Goal: Task Accomplishment & Management: Complete application form

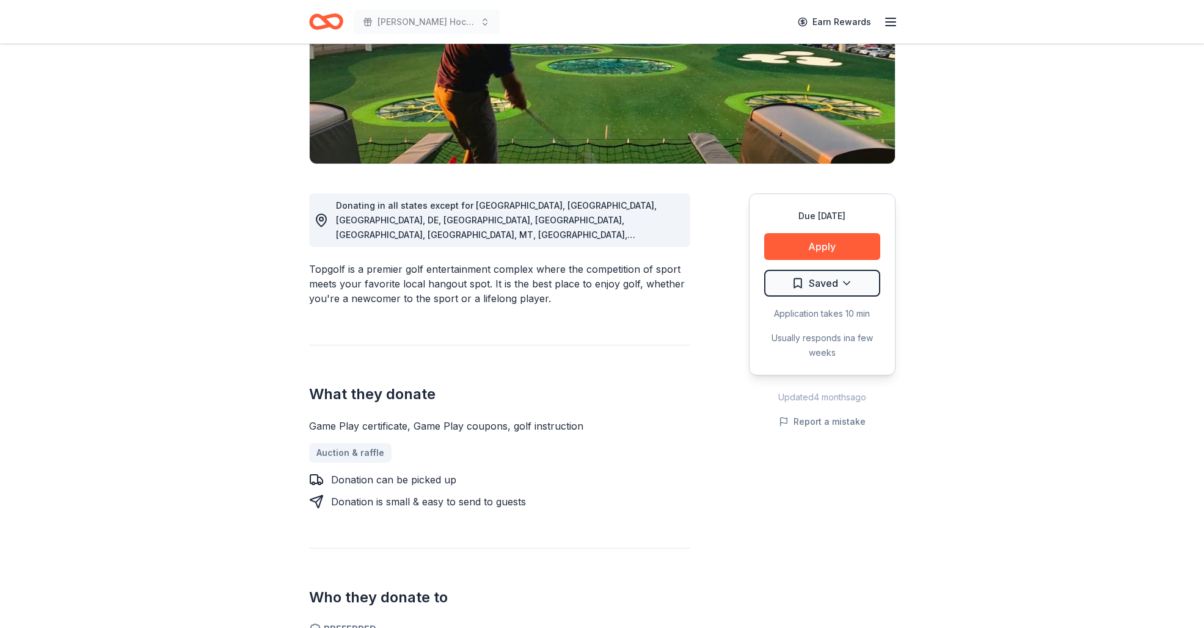
scroll to position [208, 0]
click at [831, 240] on button "Apply" at bounding box center [822, 246] width 116 height 27
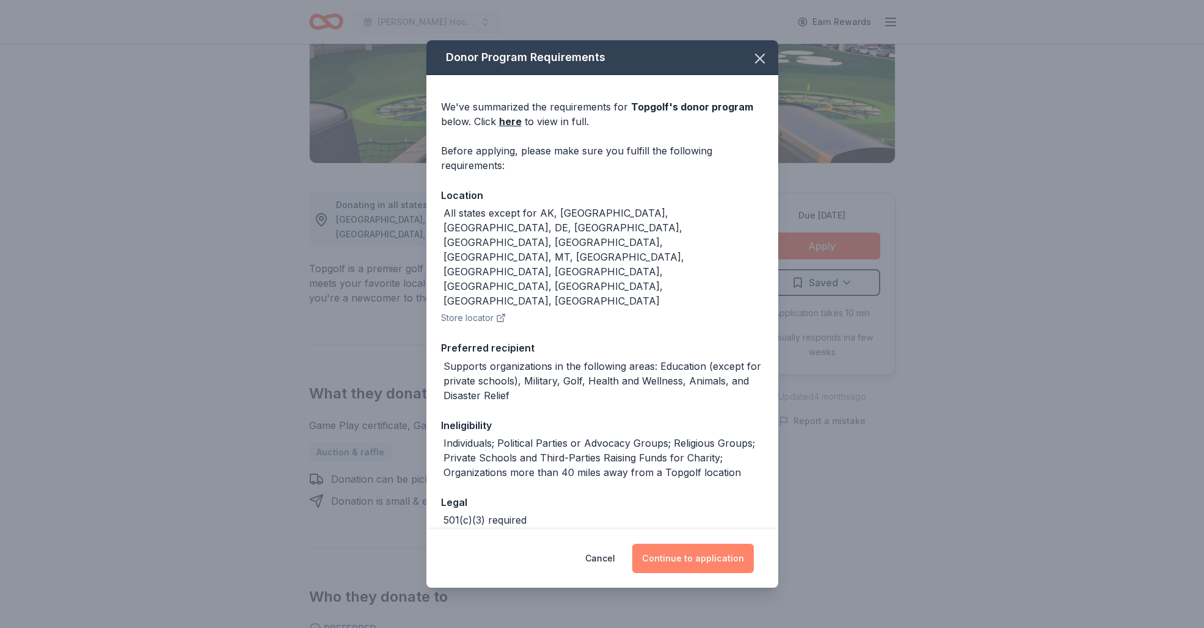
click at [681, 558] on button "Continue to application" at bounding box center [693, 558] width 122 height 29
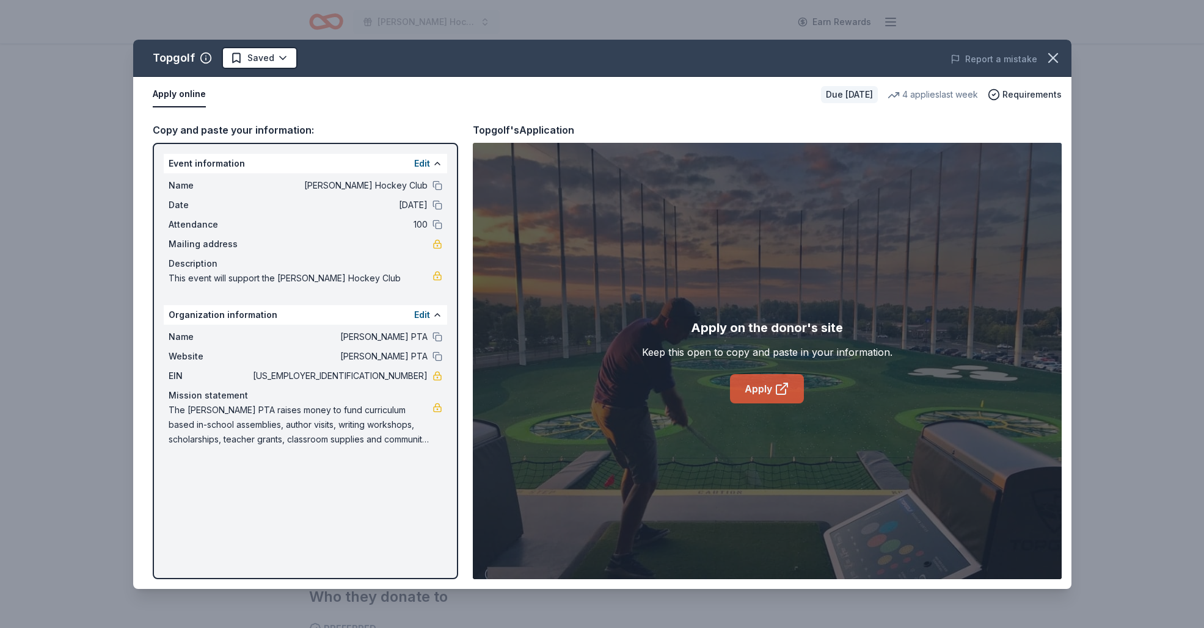
click at [758, 391] on link "Apply" at bounding box center [767, 388] width 74 height 29
click at [1057, 55] on icon "button" at bounding box center [1052, 57] width 17 height 17
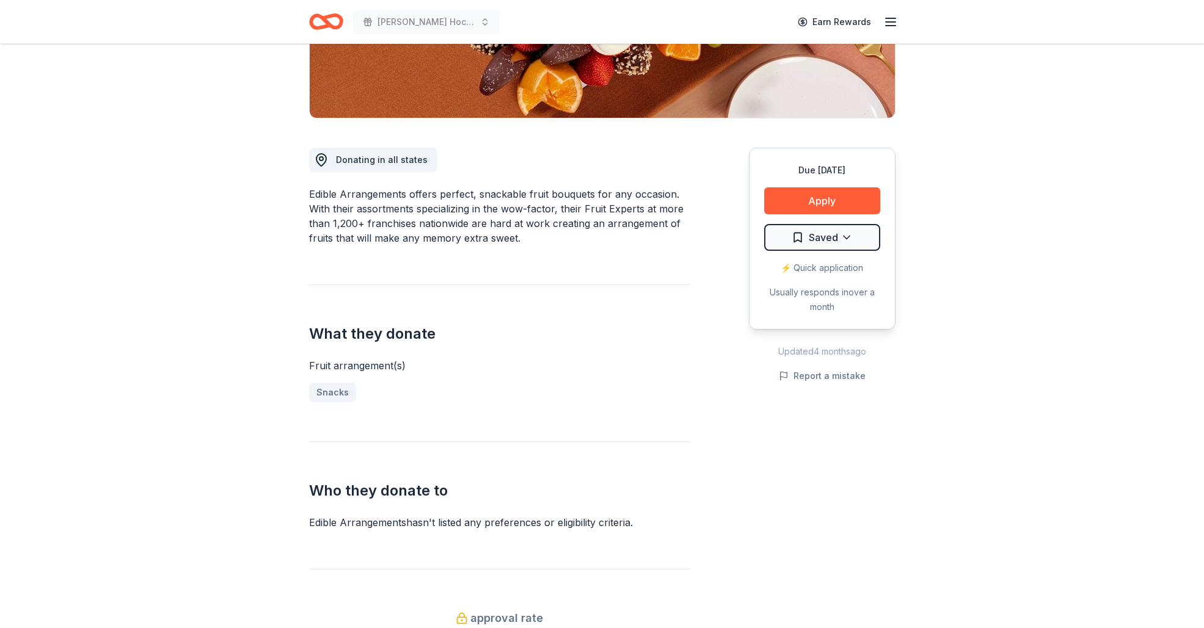
scroll to position [266, 0]
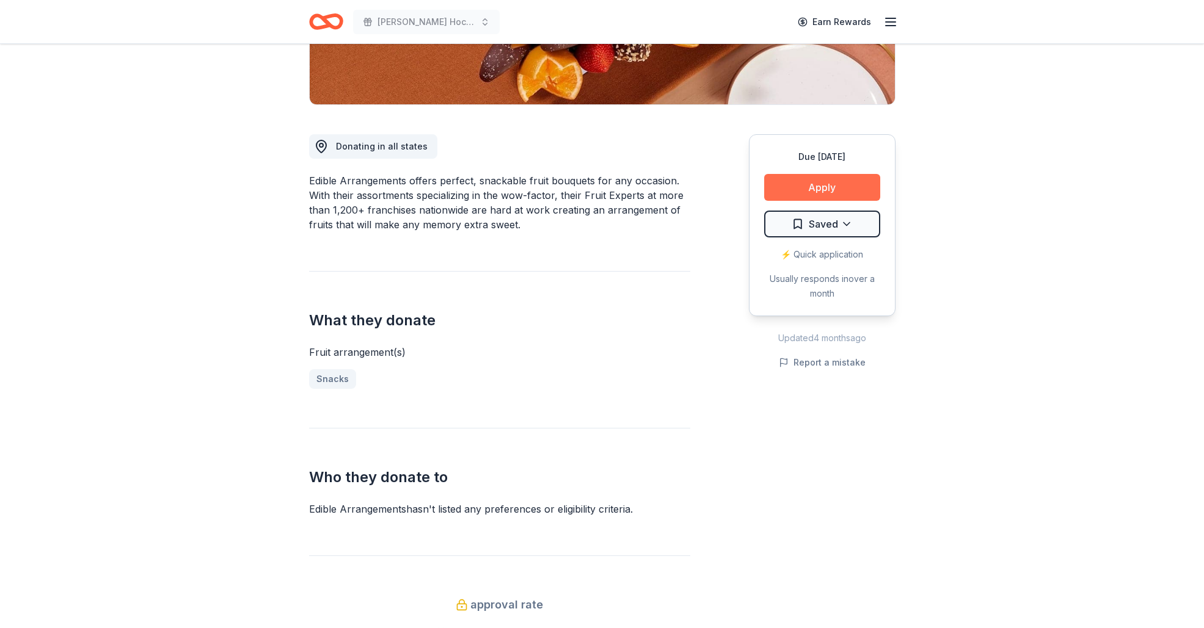
click at [826, 188] on button "Apply" at bounding box center [822, 187] width 116 height 27
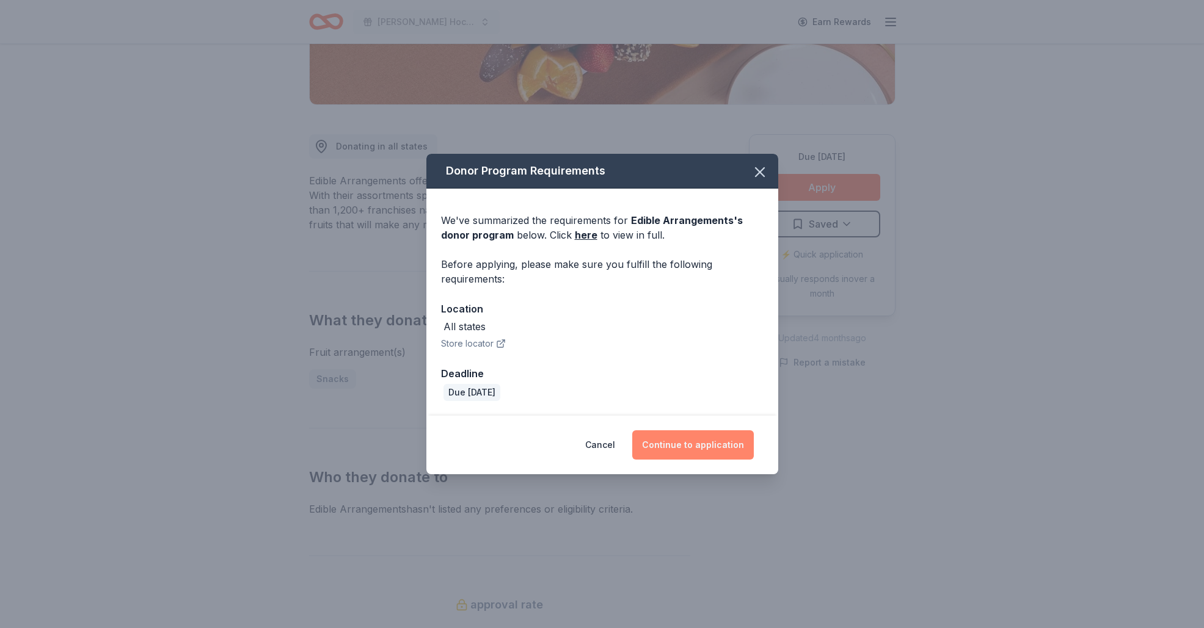
click at [683, 440] on button "Continue to application" at bounding box center [693, 445] width 122 height 29
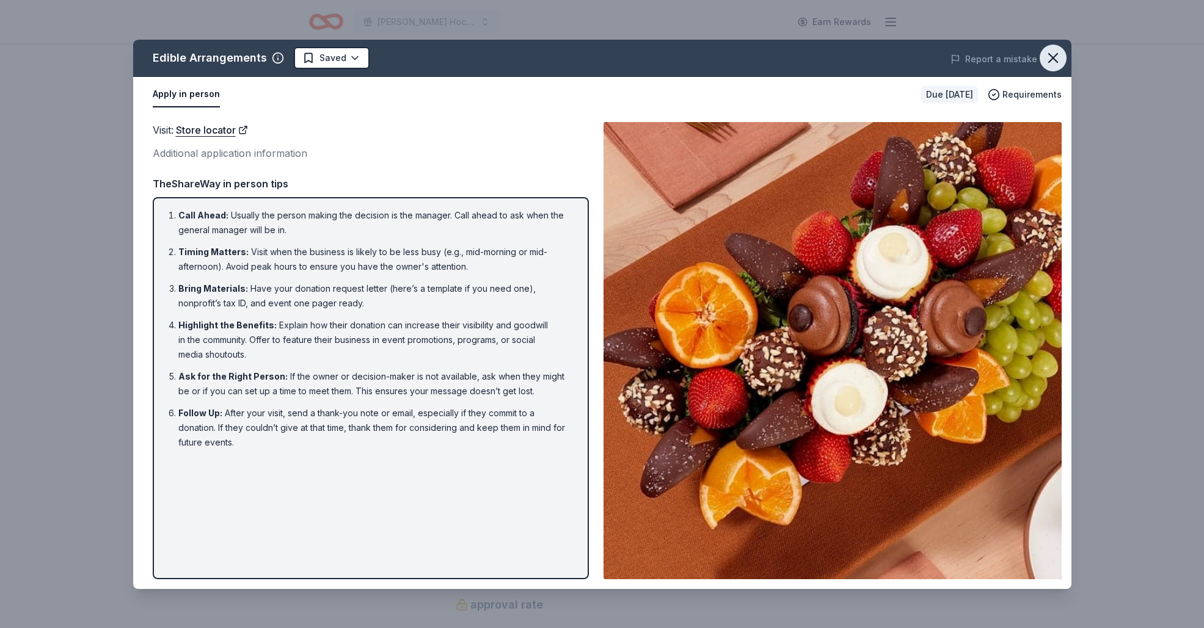
click at [1048, 60] on icon "button" at bounding box center [1052, 57] width 17 height 17
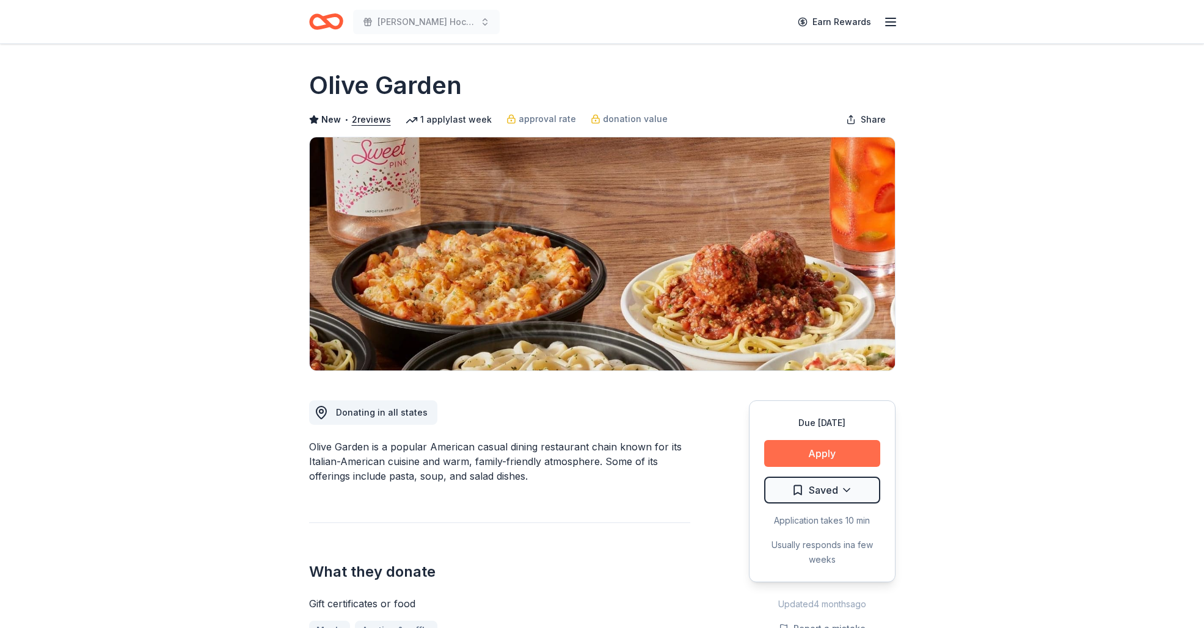
click at [821, 447] on button "Apply" at bounding box center [822, 453] width 116 height 27
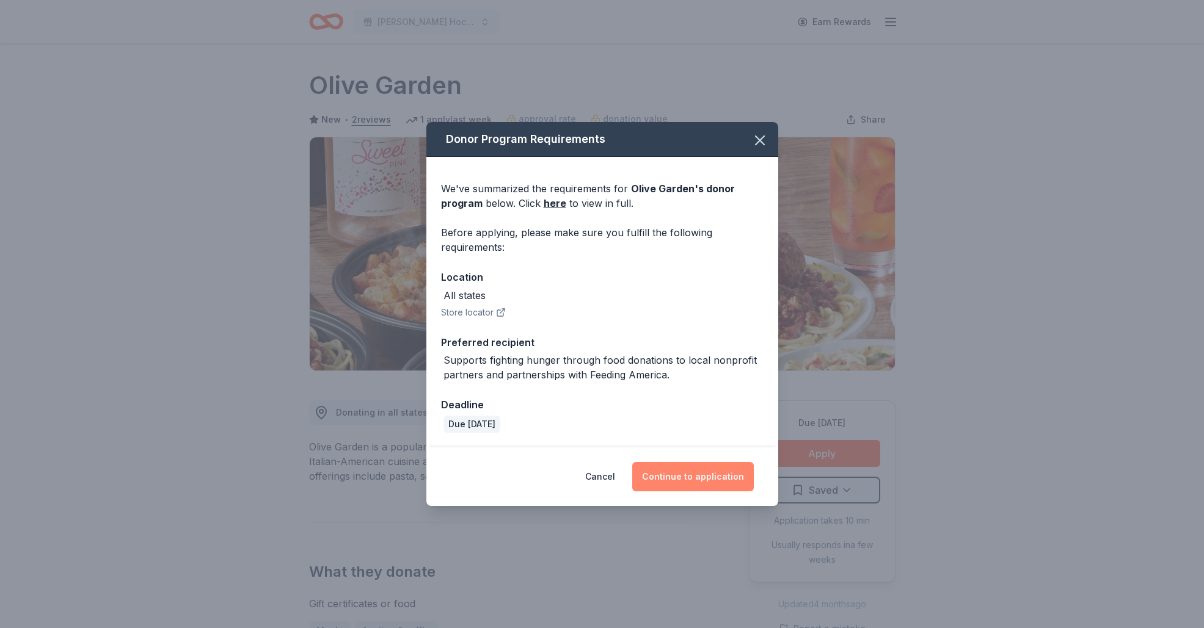
click at [690, 477] on button "Continue to application" at bounding box center [693, 476] width 122 height 29
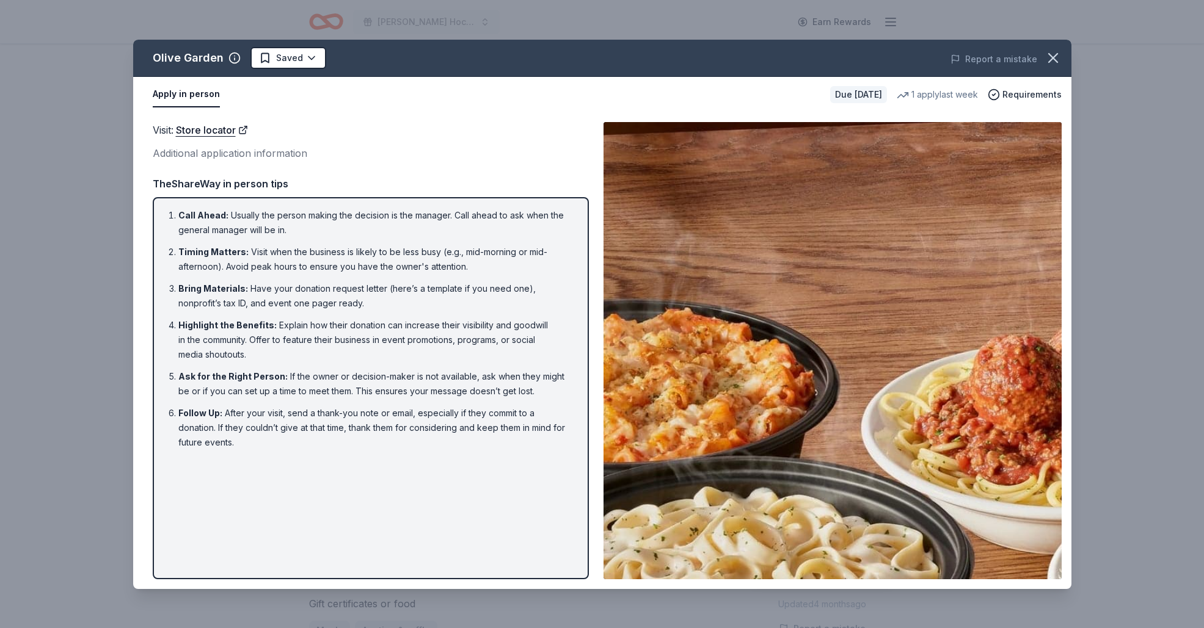
click at [51, 77] on div "Olive Garden Saved Report a mistake Apply in person Due in 17 days 1 apply last…" at bounding box center [602, 314] width 1204 height 628
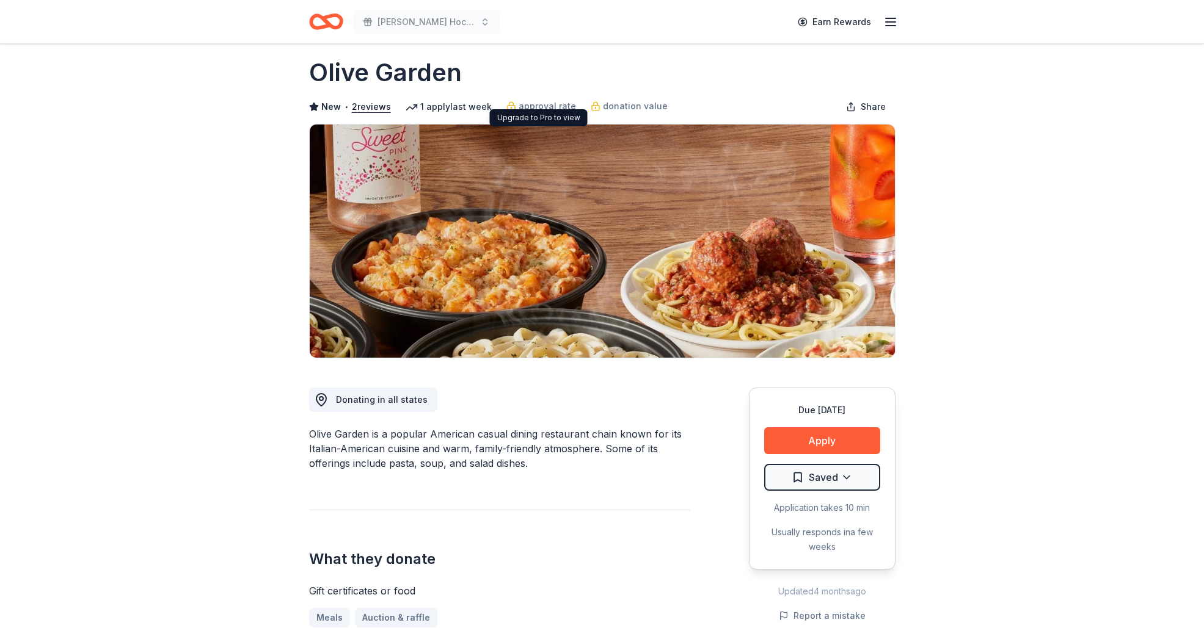
scroll to position [2, 0]
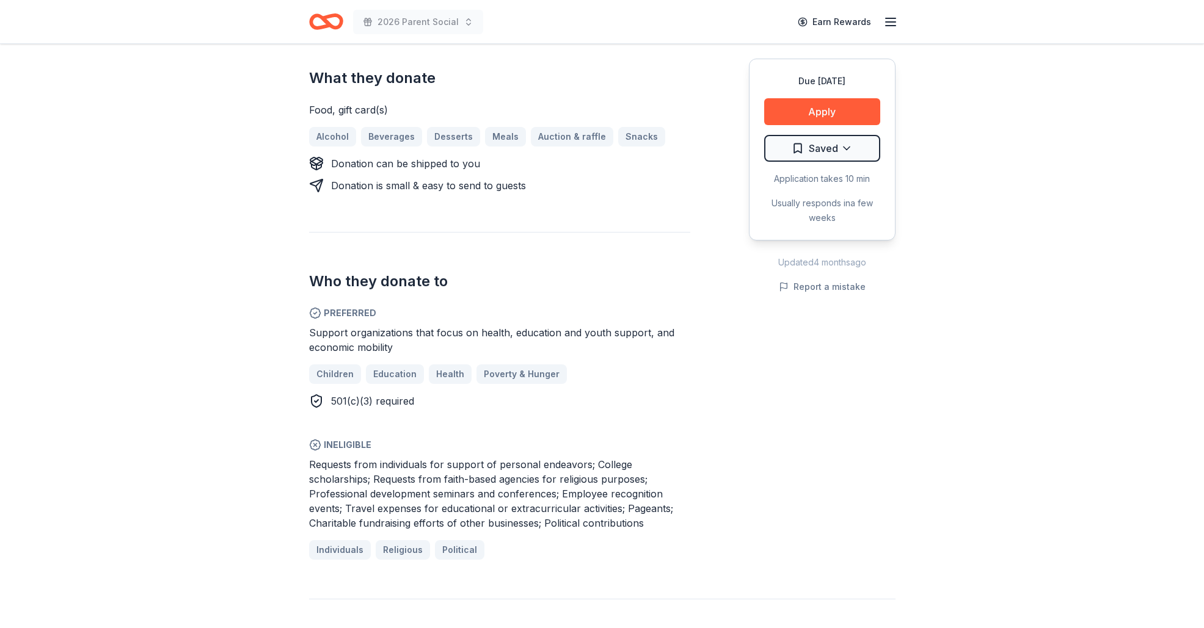
scroll to position [524, 0]
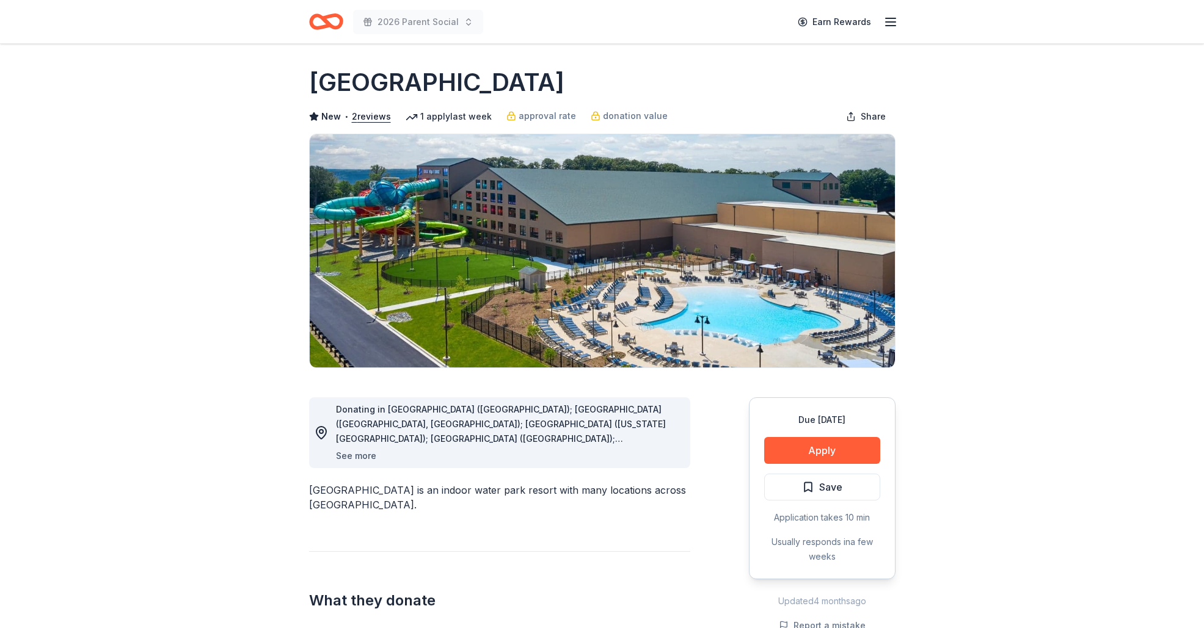
click at [348, 452] on button "See more" at bounding box center [356, 456] width 40 height 15
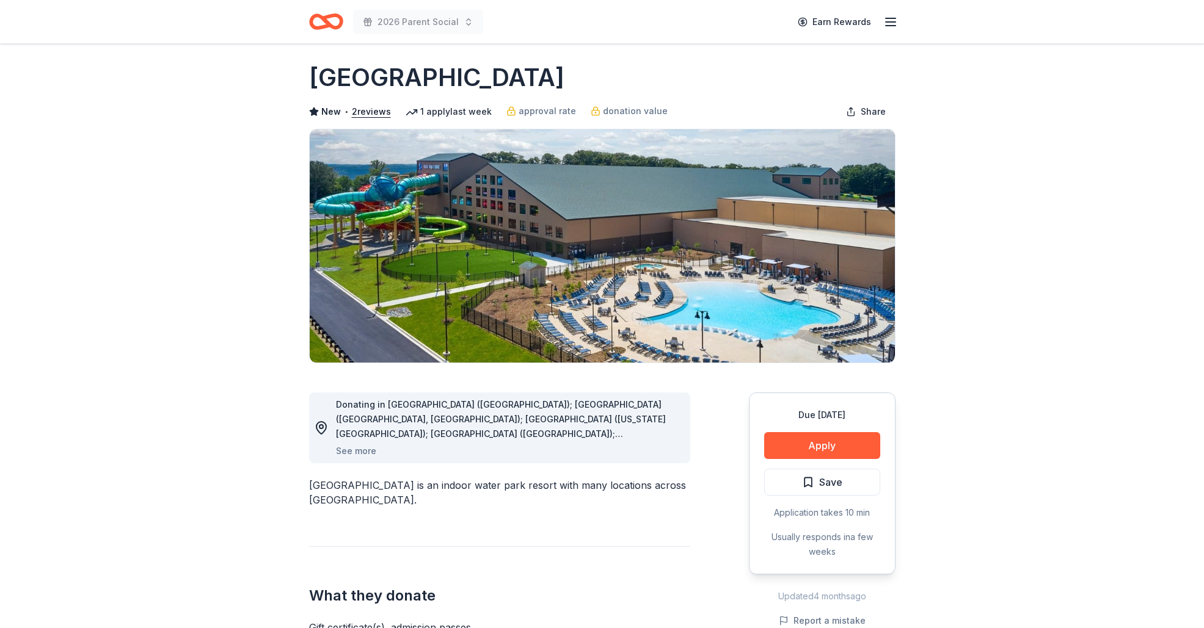
scroll to position [8, 0]
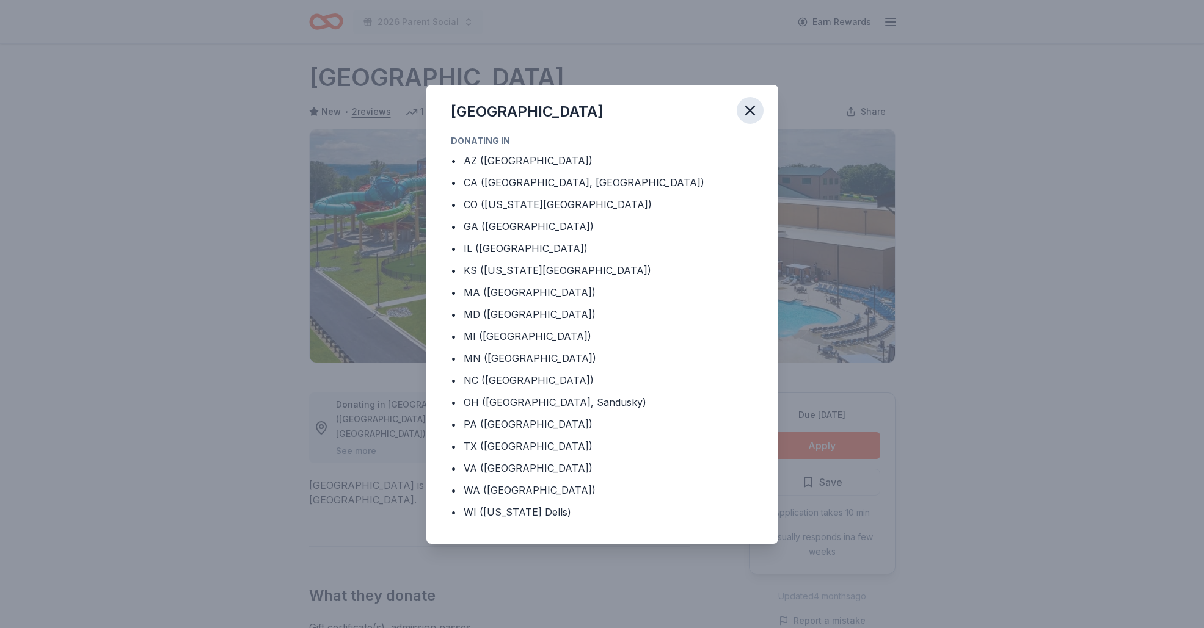
click at [752, 106] on icon "button" at bounding box center [750, 110] width 9 height 9
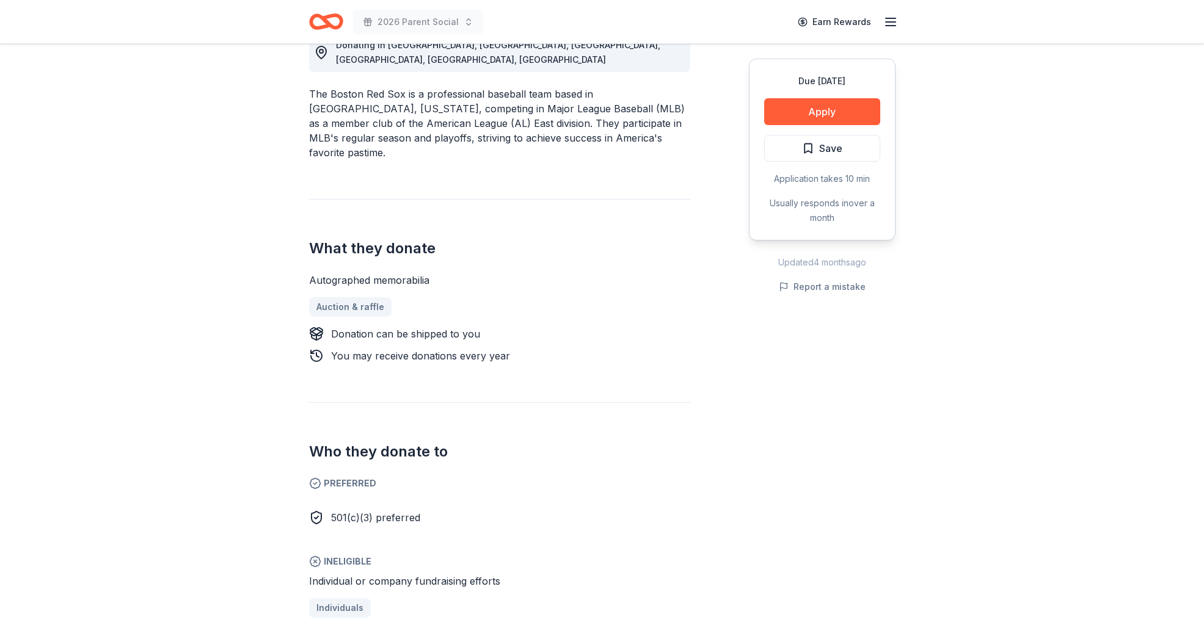
scroll to position [362, 0]
